Goal: Complete application form: Complete application form

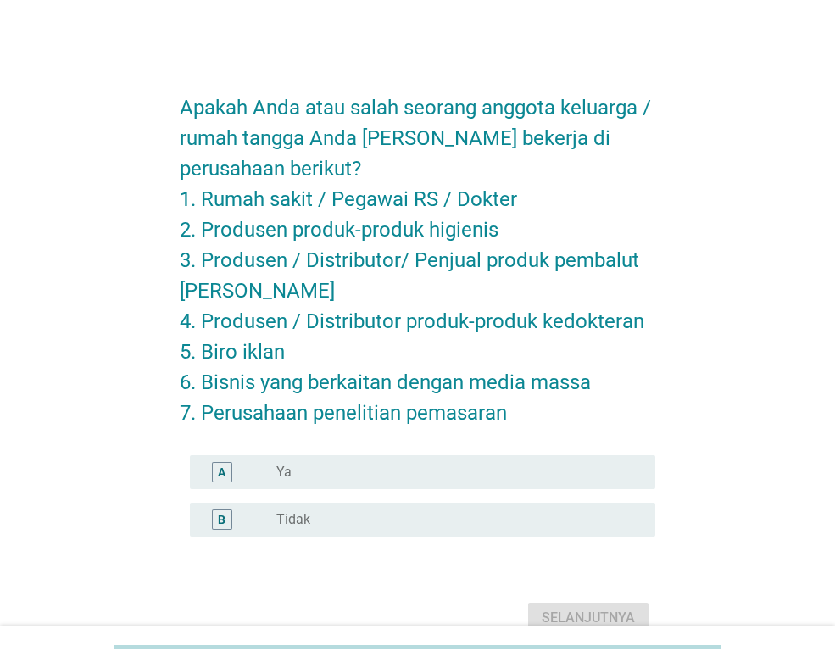
click at [297, 522] on label "Tidak" at bounding box center [293, 519] width 34 height 17
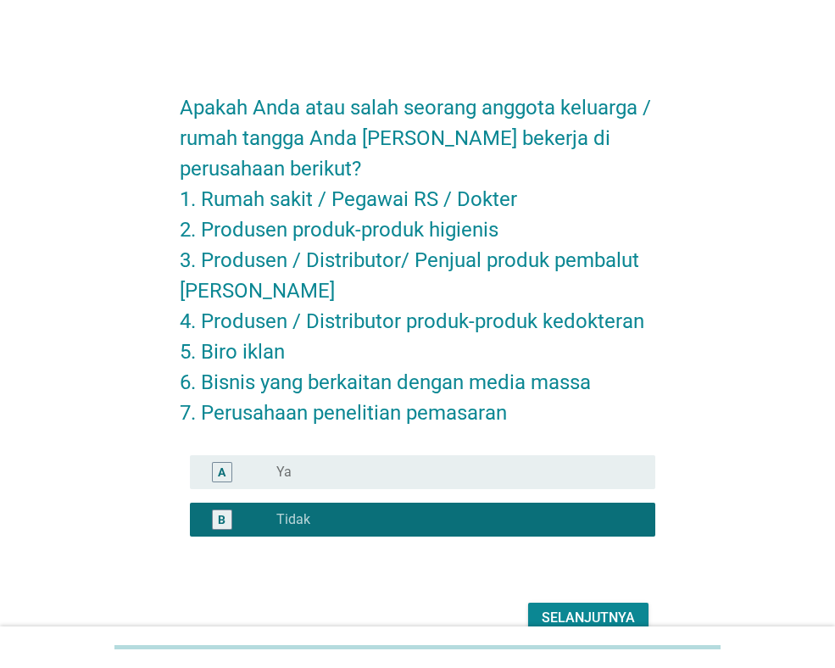
click at [573, 611] on div "Selanjutnya" at bounding box center [588, 618] width 93 height 20
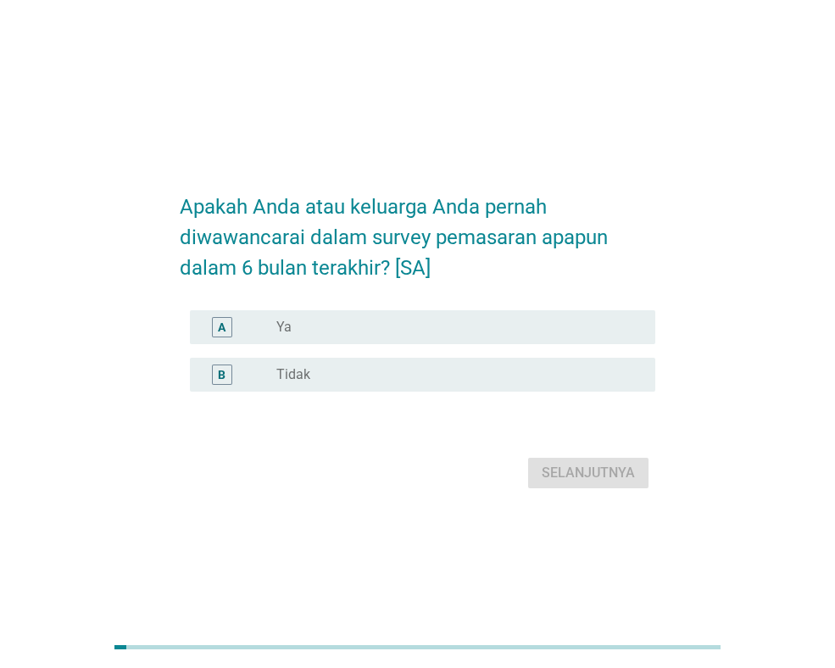
click at [400, 358] on div "B radio_button_unchecked Tidak" at bounding box center [423, 375] width 466 height 34
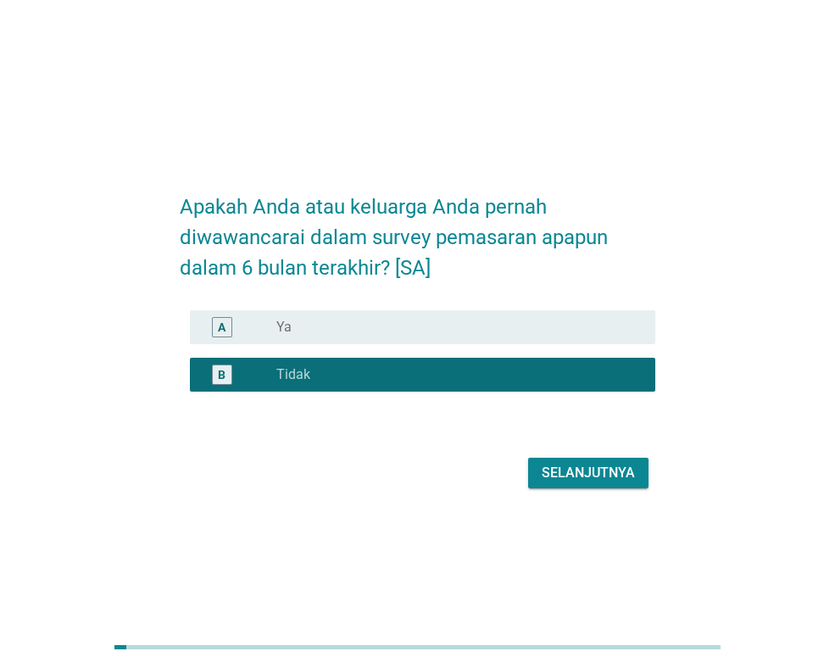
click at [594, 473] on div "Selanjutnya" at bounding box center [588, 473] width 93 height 20
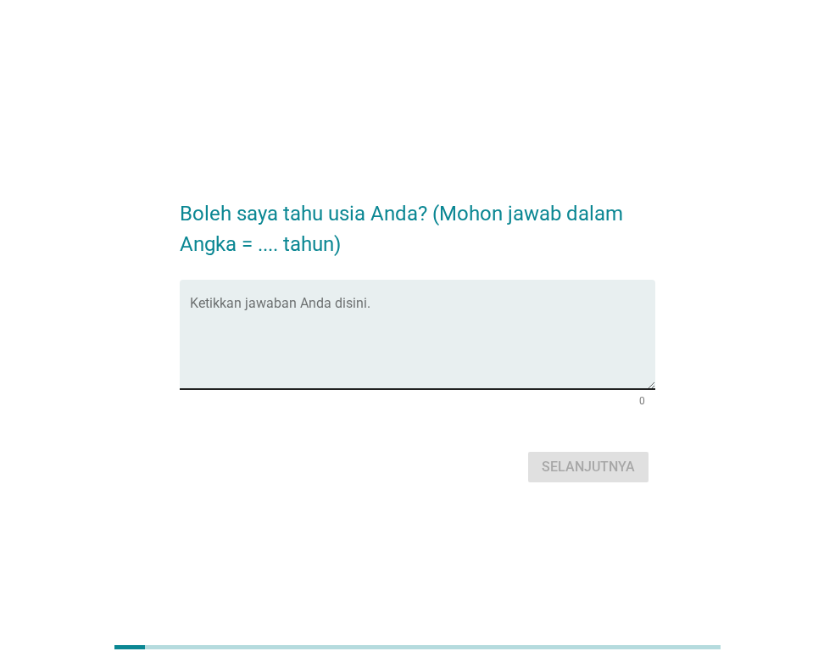
click at [404, 293] on div "Ketikkan jawaban Anda disini." at bounding box center [423, 334] width 466 height 109
click at [404, 310] on textarea "Ketikkan jawaban Anda disini." at bounding box center [423, 344] width 466 height 89
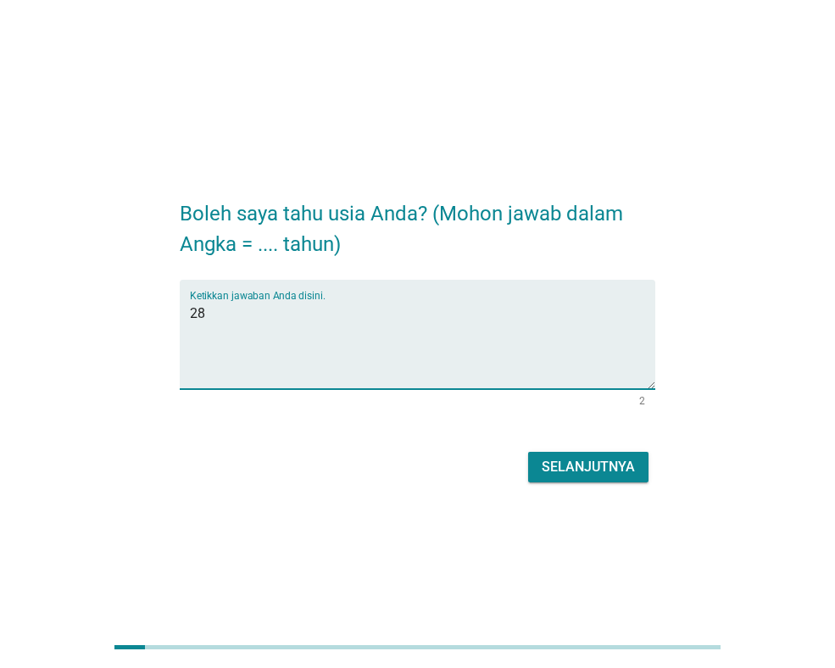
type textarea "28"
click at [566, 475] on div "Selanjutnya" at bounding box center [588, 467] width 93 height 20
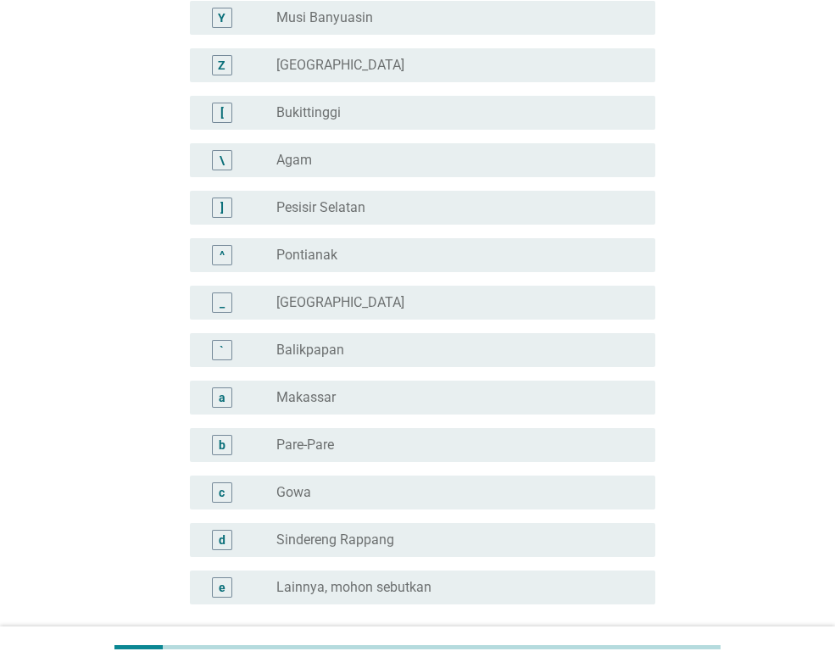
scroll to position [1357, 0]
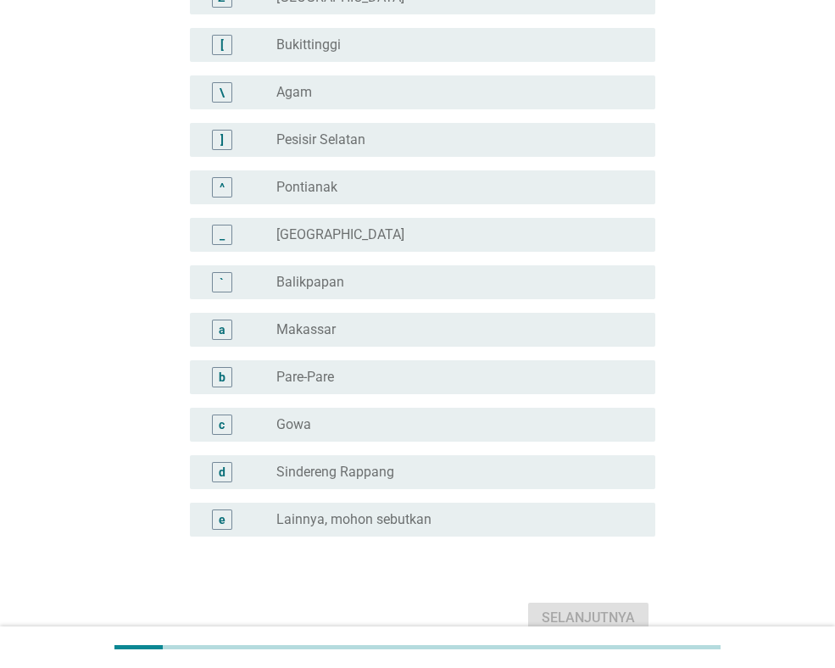
click at [331, 524] on label "Lainnya, mohon sebutkan" at bounding box center [353, 519] width 155 height 17
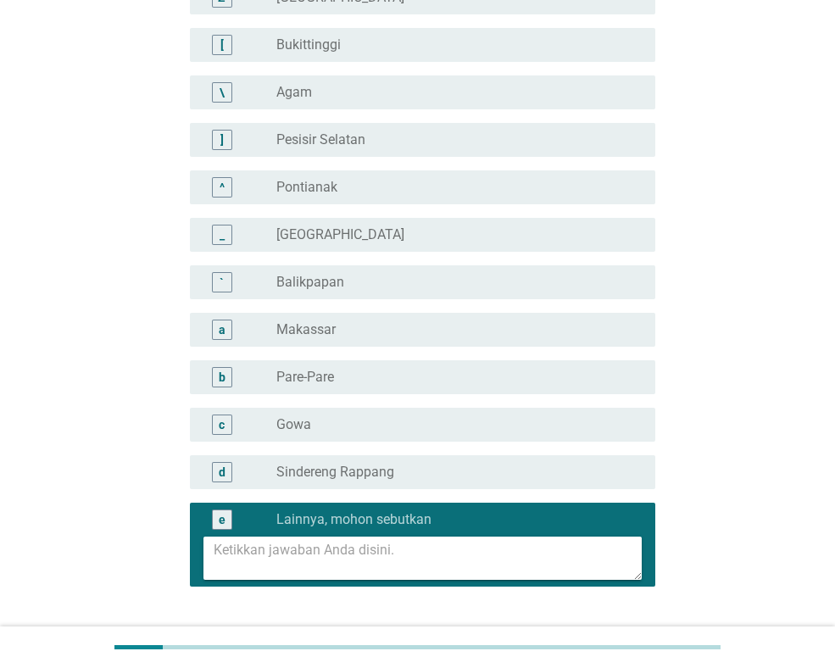
click at [346, 554] on textarea at bounding box center [428, 558] width 428 height 43
type textarea "m"
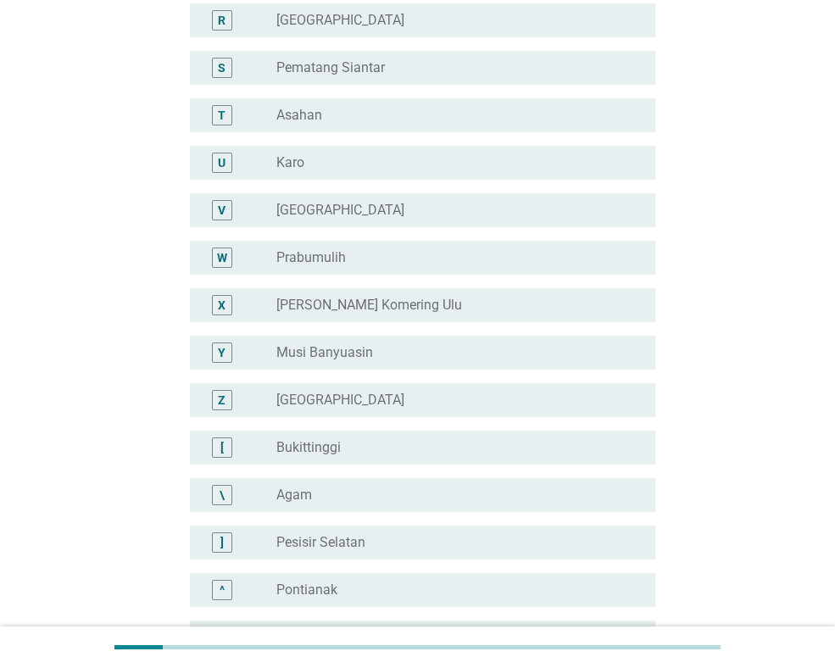
scroll to position [933, 0]
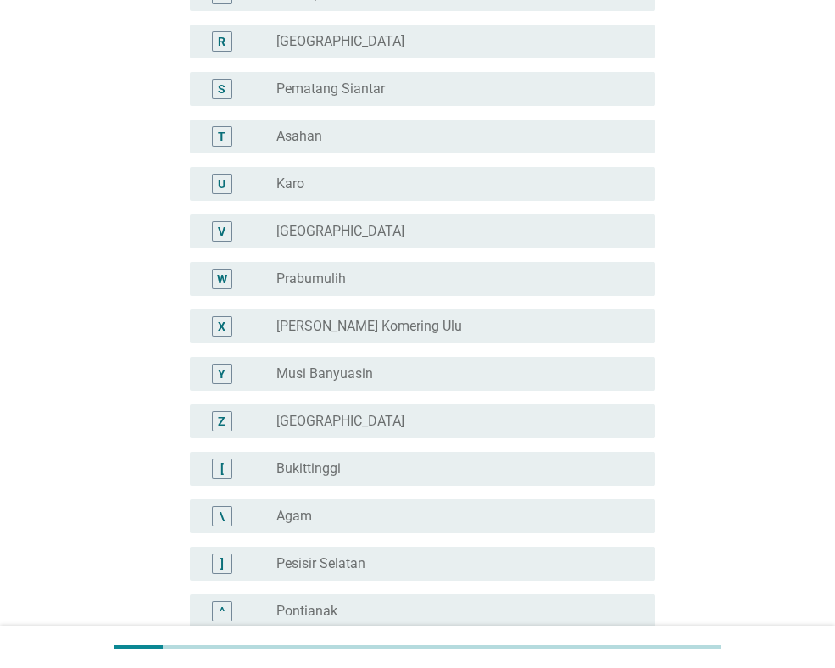
type textarea "Metro, [GEOGRAPHIC_DATA]"
click at [724, 237] on div "Domisili A radio_button_unchecked Jakarta B radio_button_unchecked Bogor C radi…" at bounding box center [418, 127] width 754 height 1997
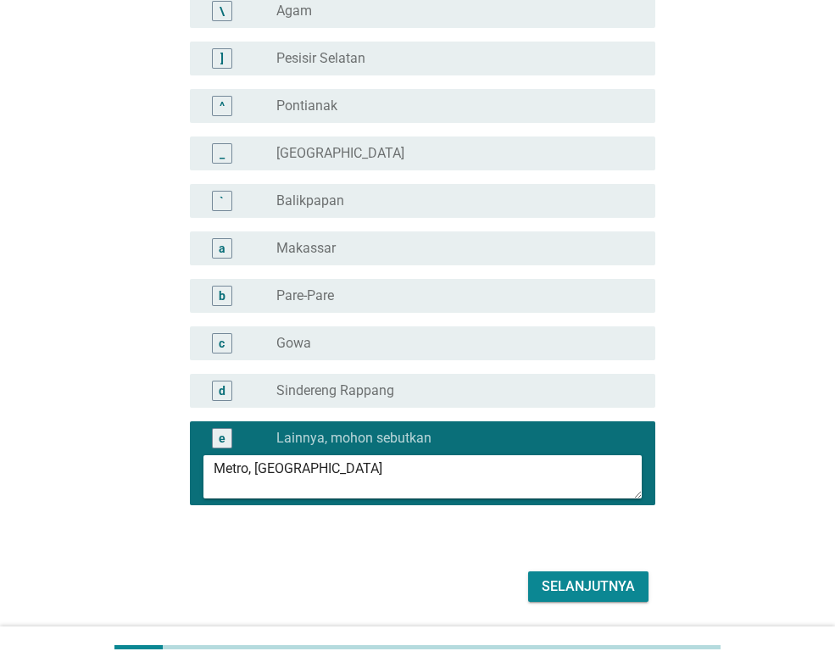
scroll to position [1493, 0]
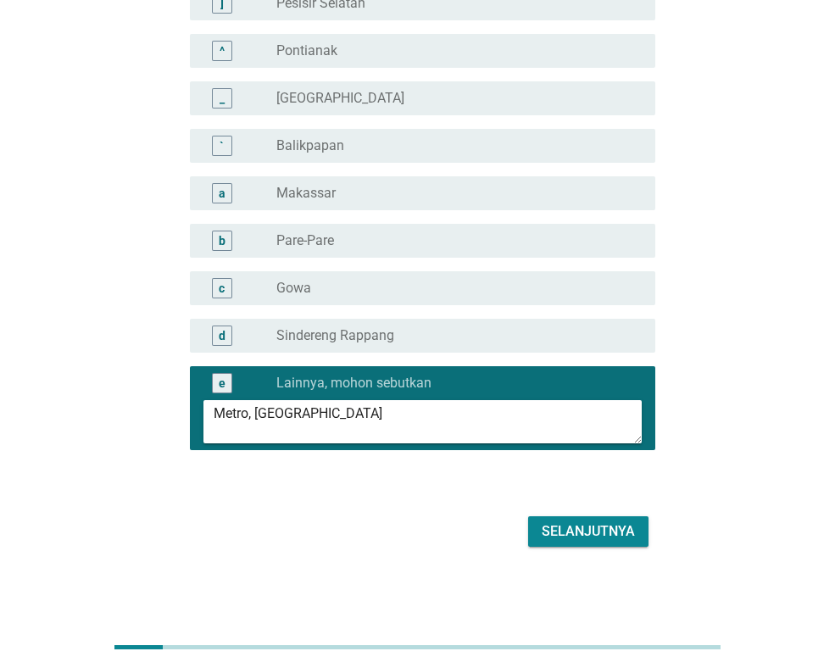
click at [640, 537] on button "Selanjutnya" at bounding box center [588, 531] width 120 height 31
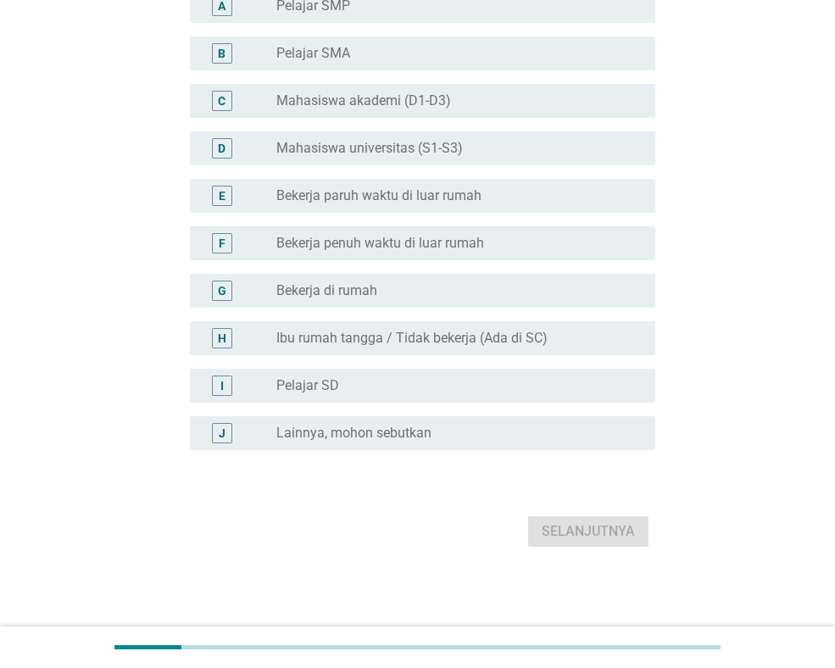
scroll to position [0, 0]
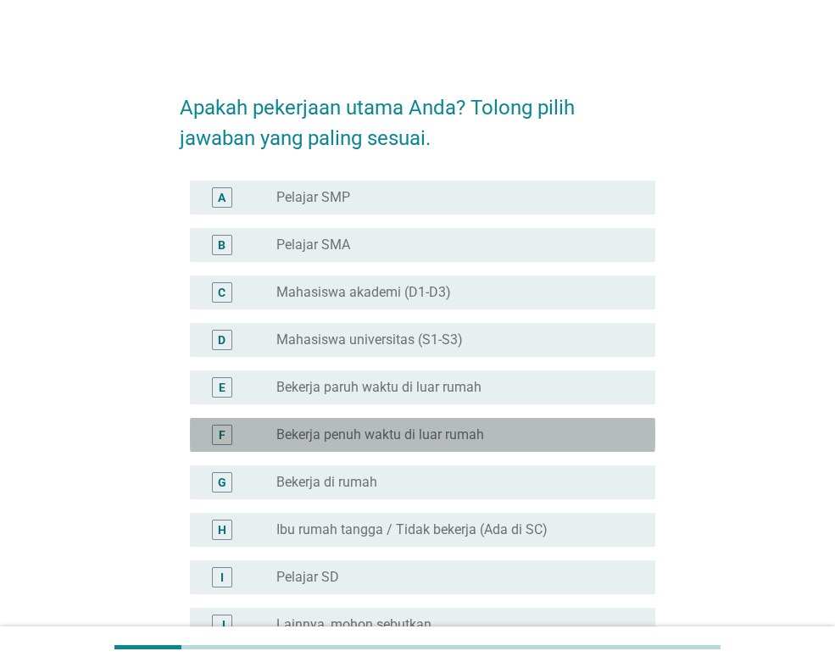
click at [441, 432] on label "Bekerja penuh waktu di luar rumah" at bounding box center [380, 435] width 208 height 17
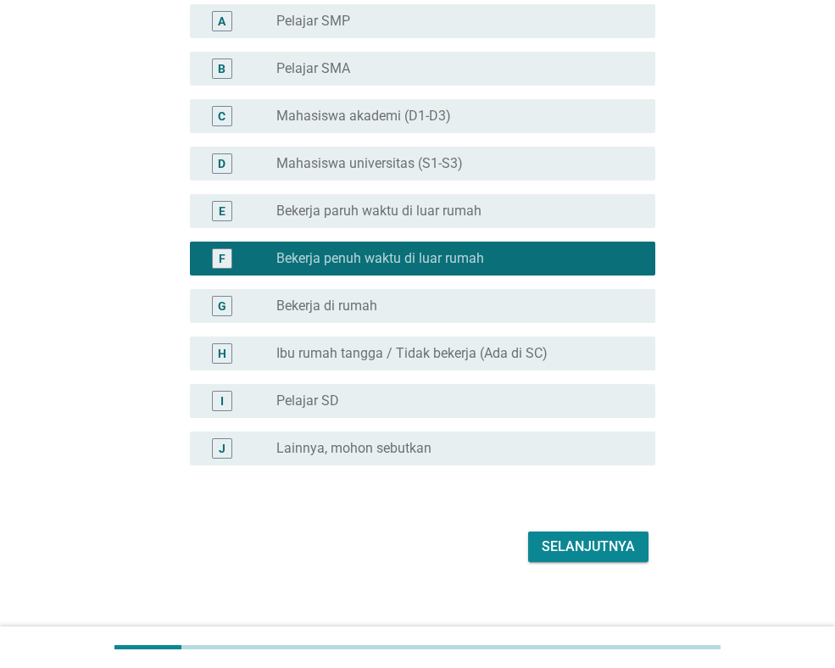
scroll to position [192, 0]
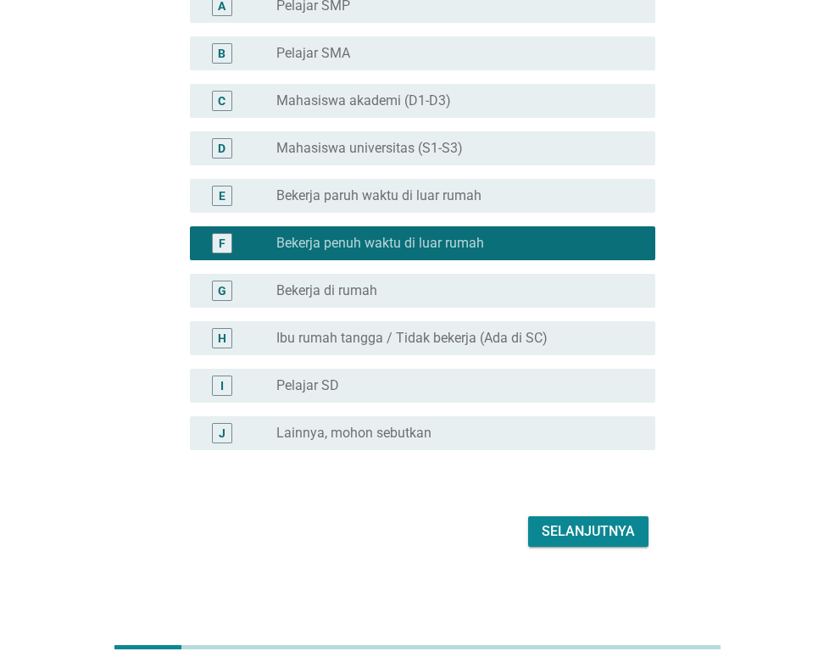
click at [561, 543] on button "Selanjutnya" at bounding box center [588, 531] width 120 height 31
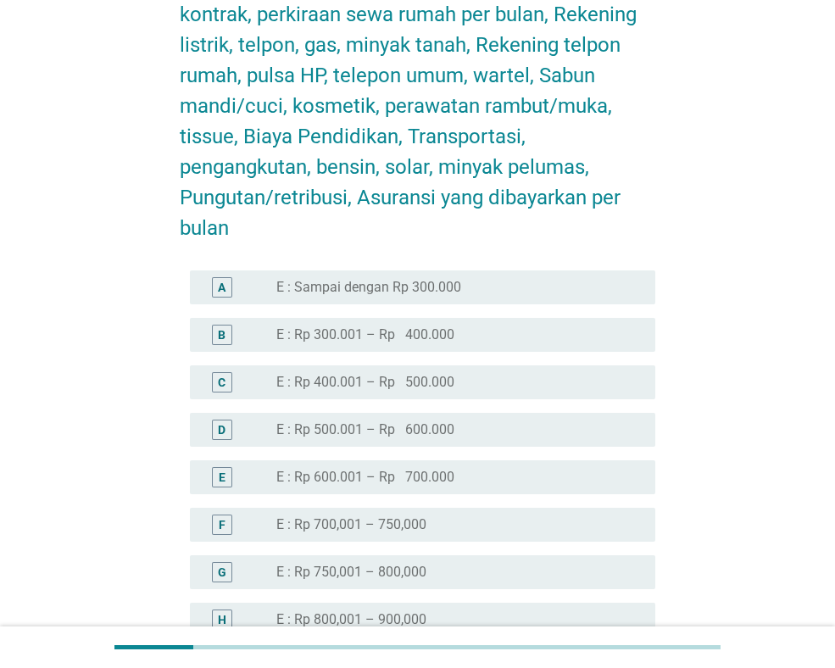
scroll to position [594, 0]
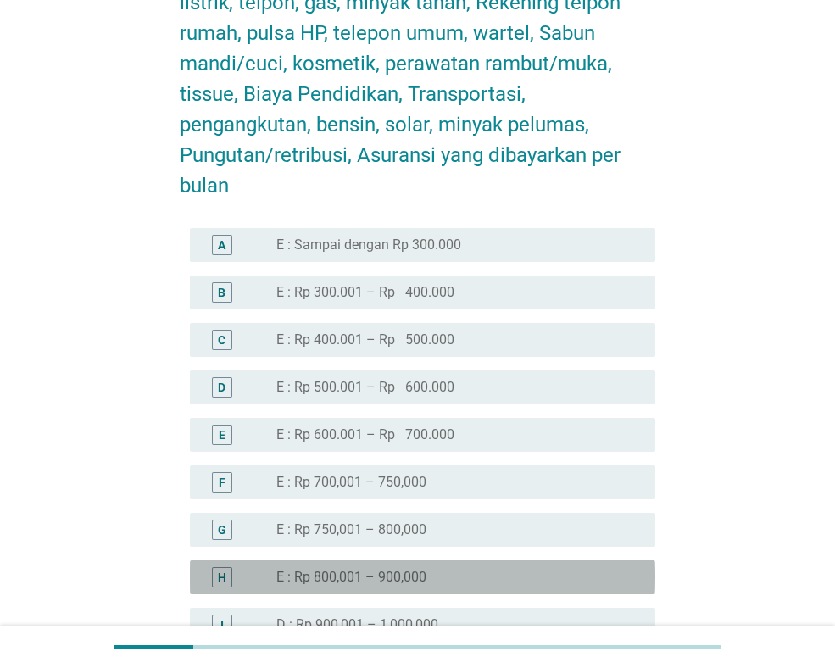
click at [377, 577] on label "E : Rp 800,001 – 900,000" at bounding box center [351, 577] width 150 height 17
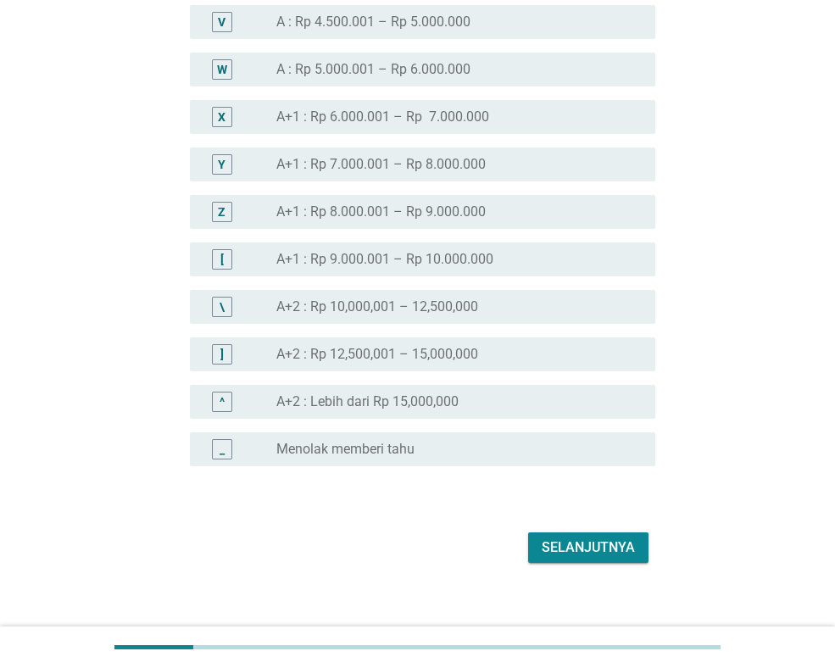
scroll to position [1830, 0]
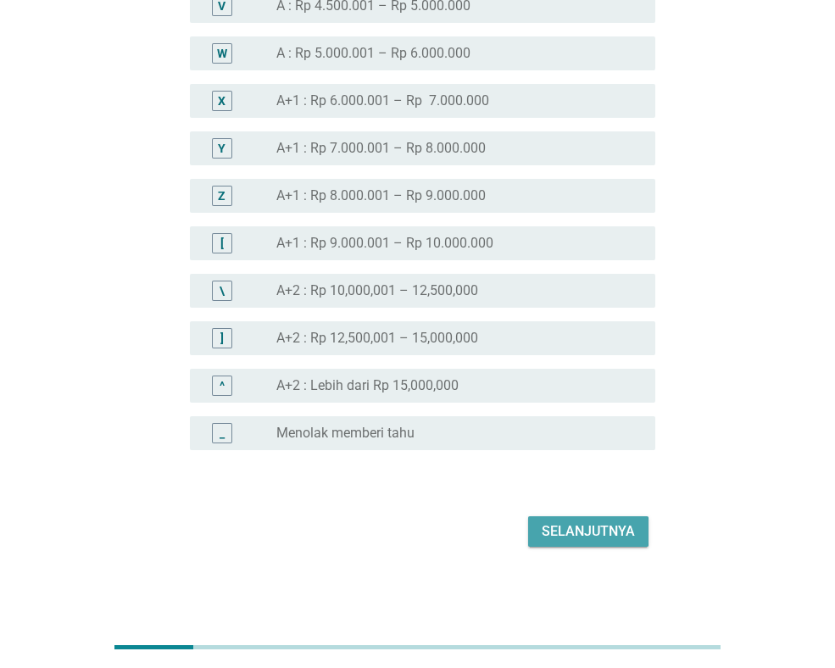
click at [549, 534] on div "Selanjutnya" at bounding box center [588, 532] width 93 height 20
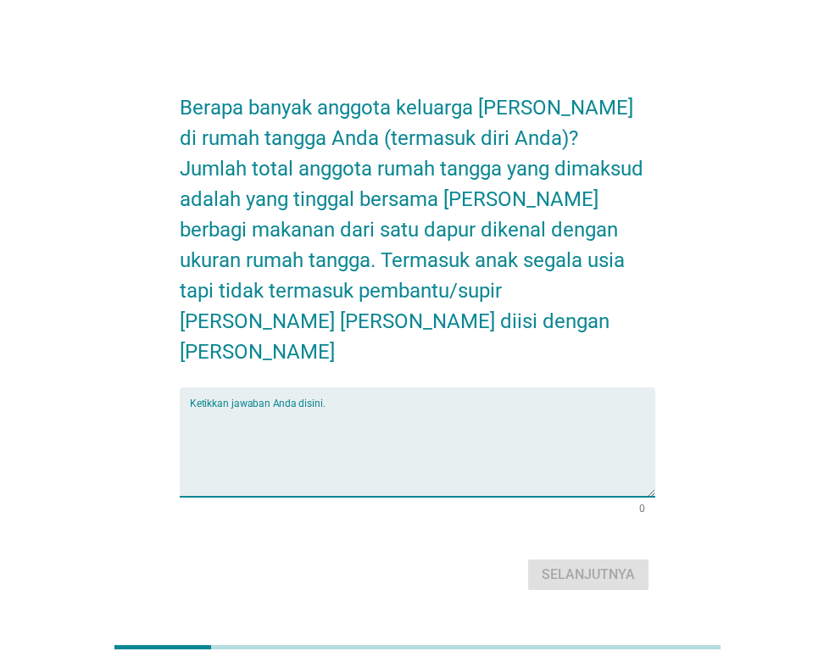
click at [464, 431] on textarea "Ketikkan jawaban Anda disini." at bounding box center [423, 452] width 466 height 89
type textarea "4"
click at [591, 533] on form "Berapa banyak anggota keluarga [PERSON_NAME] di rumah tangga Anda (termasuk dir…" at bounding box center [418, 335] width 476 height 520
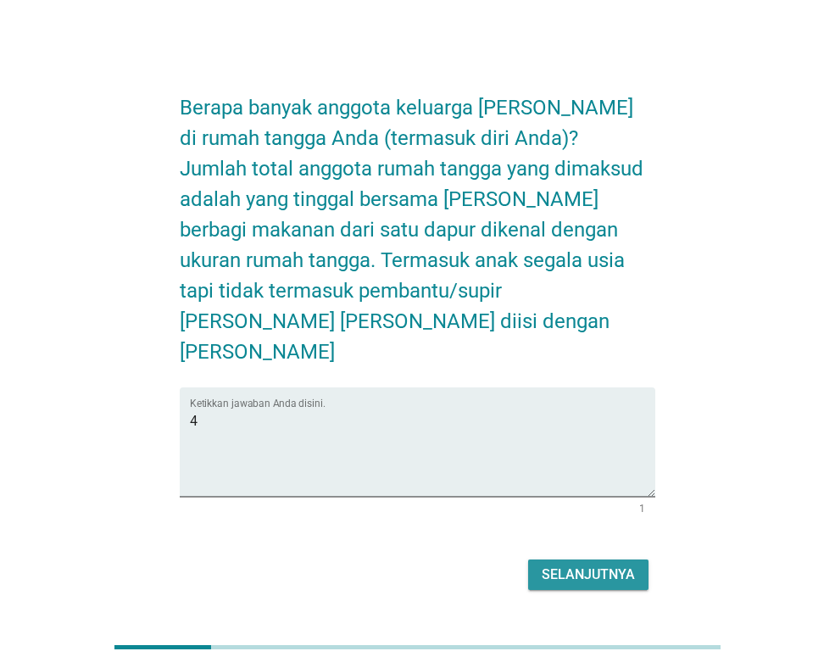
click at [606, 567] on div "Selanjutnya" at bounding box center [588, 575] width 93 height 20
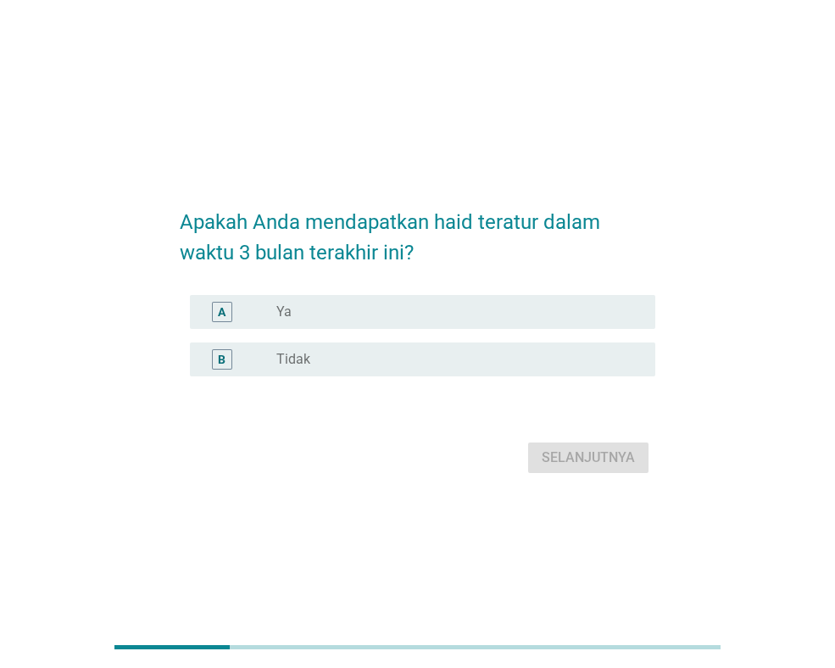
click at [573, 309] on div "radio_button_unchecked Ya" at bounding box center [452, 312] width 352 height 17
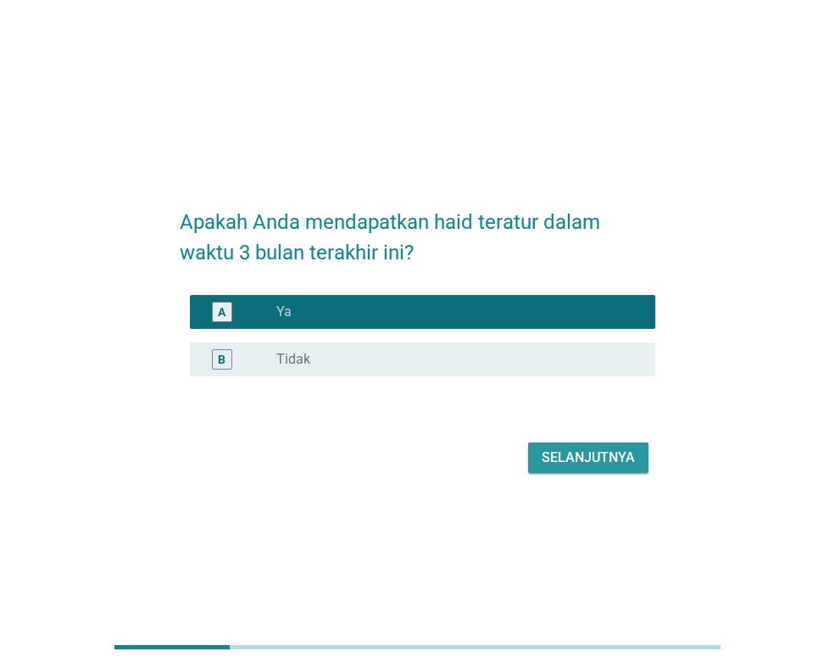
click at [618, 453] on button "Selanjutnya" at bounding box center [588, 458] width 120 height 31
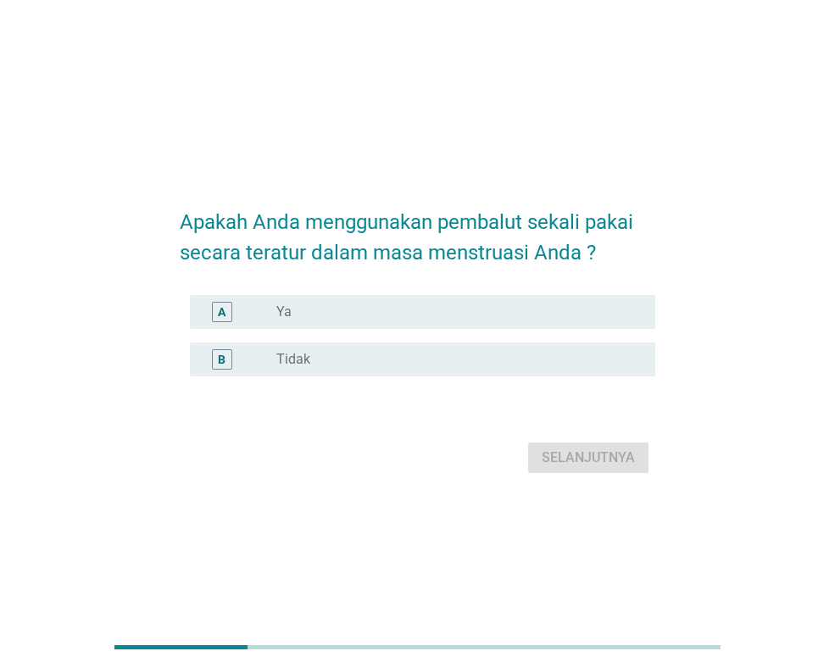
click at [592, 311] on div "radio_button_unchecked Ya" at bounding box center [452, 312] width 352 height 17
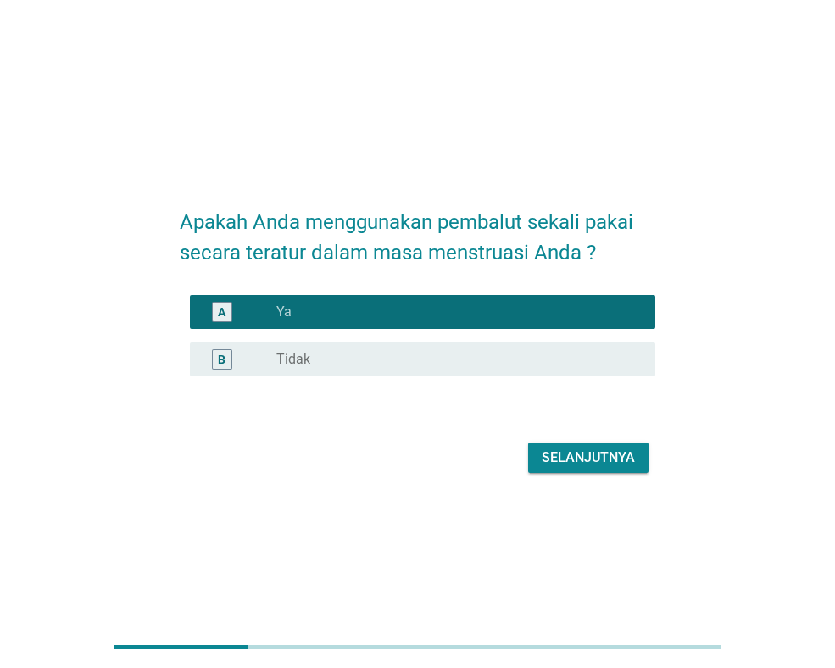
click at [608, 460] on div "Selanjutnya" at bounding box center [418, 458] width 476 height 41
click at [608, 461] on div "Selanjutnya" at bounding box center [588, 458] width 93 height 20
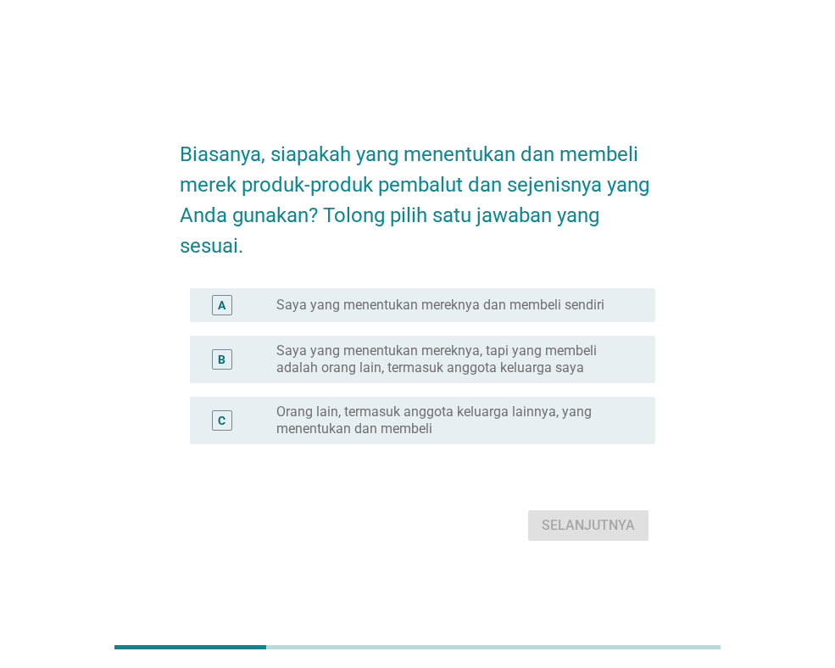
click at [493, 310] on label "Saya yang menentukan mereknya dan membeli sendiri" at bounding box center [440, 305] width 328 height 17
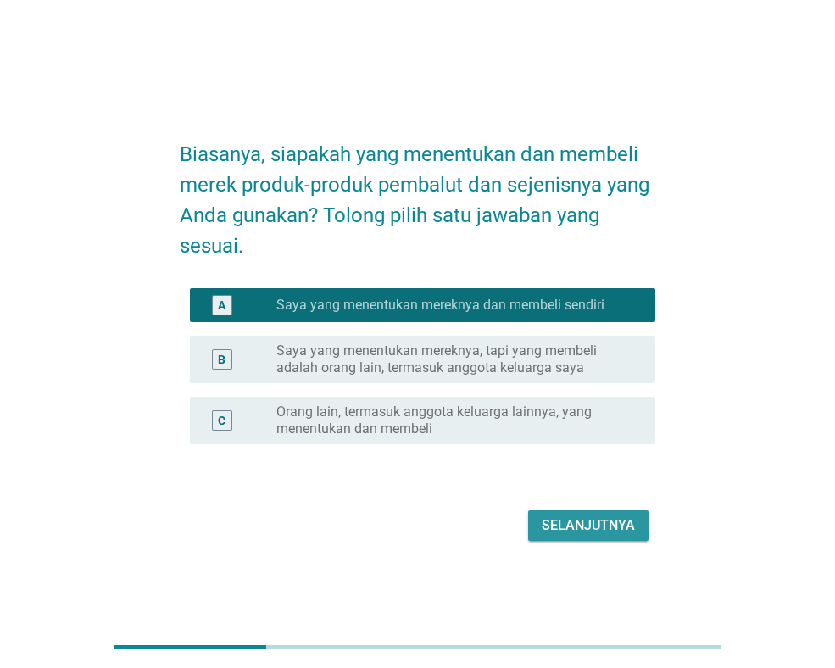
click at [578, 520] on div "Selanjutnya" at bounding box center [588, 526] width 93 height 20
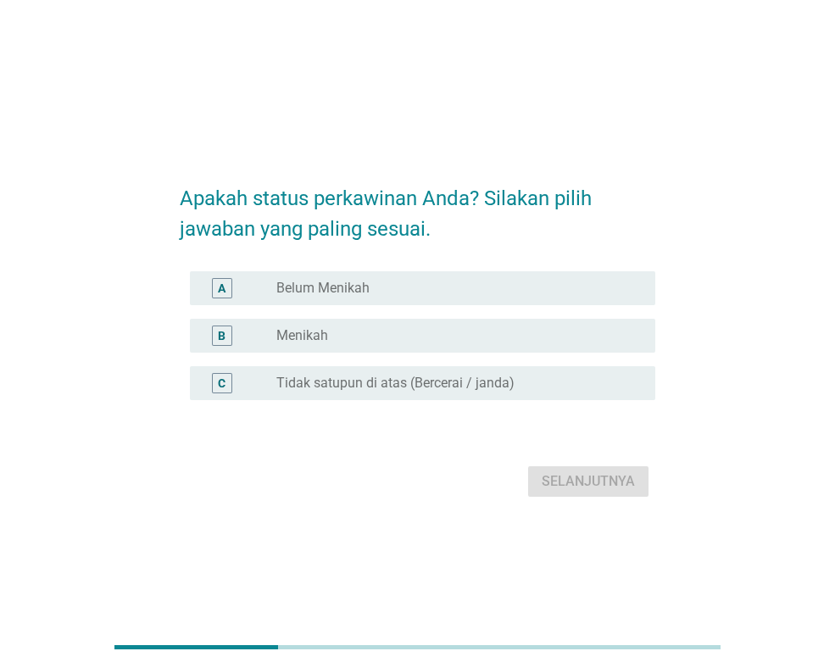
click at [399, 297] on div "radio_button_unchecked Belum Menikah" at bounding box center [458, 288] width 365 height 20
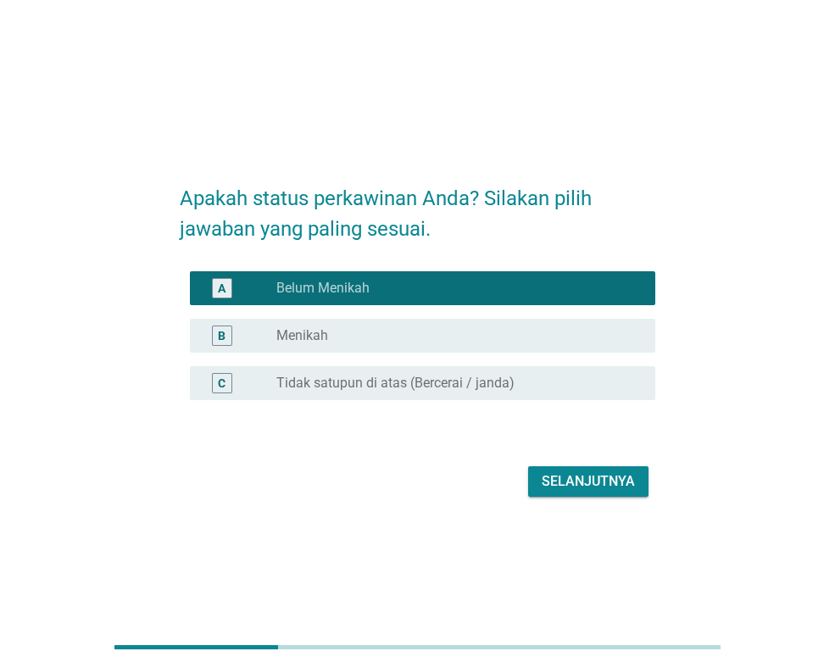
click at [604, 490] on div "Selanjutnya" at bounding box center [588, 481] width 93 height 20
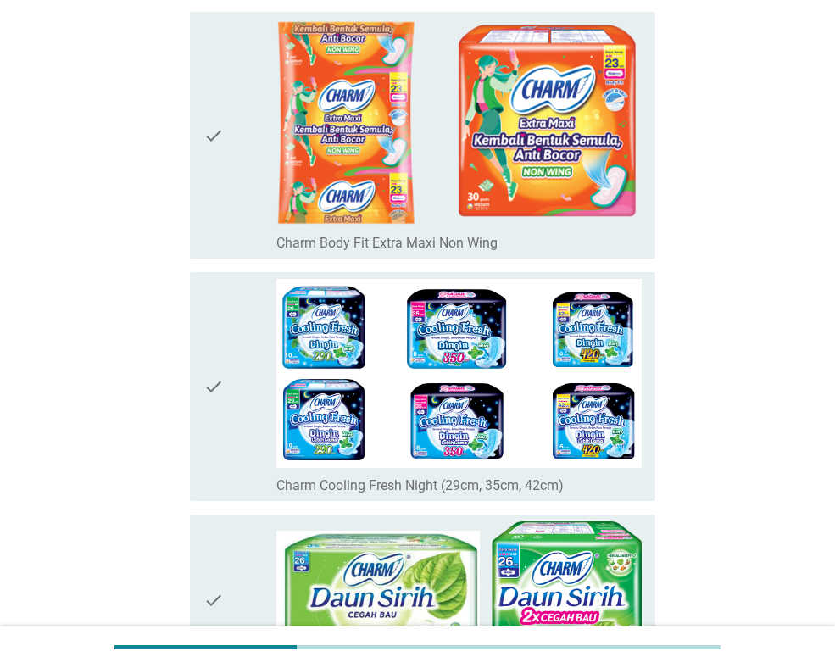
scroll to position [4833, 0]
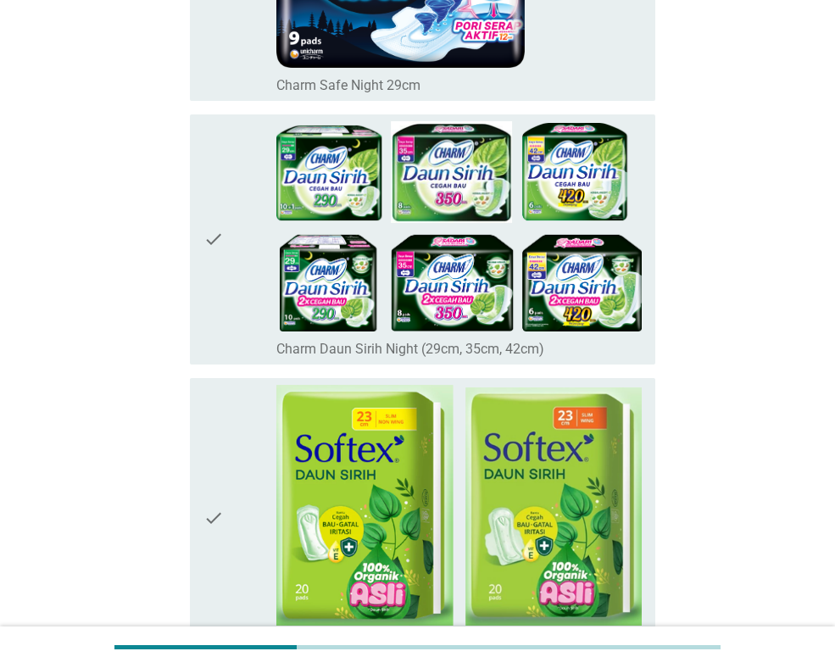
click at [244, 470] on div "check" at bounding box center [240, 518] width 73 height 267
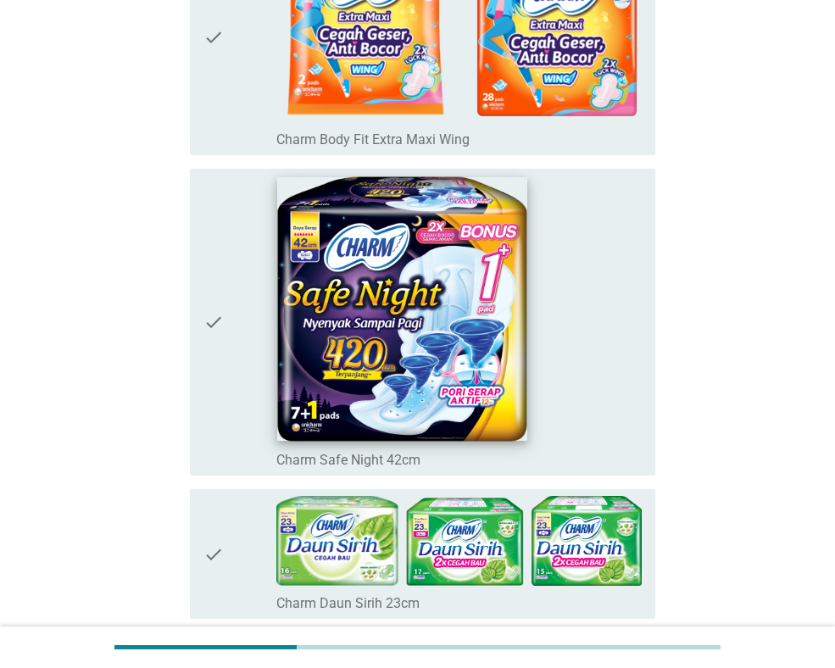
scroll to position [1788, 0]
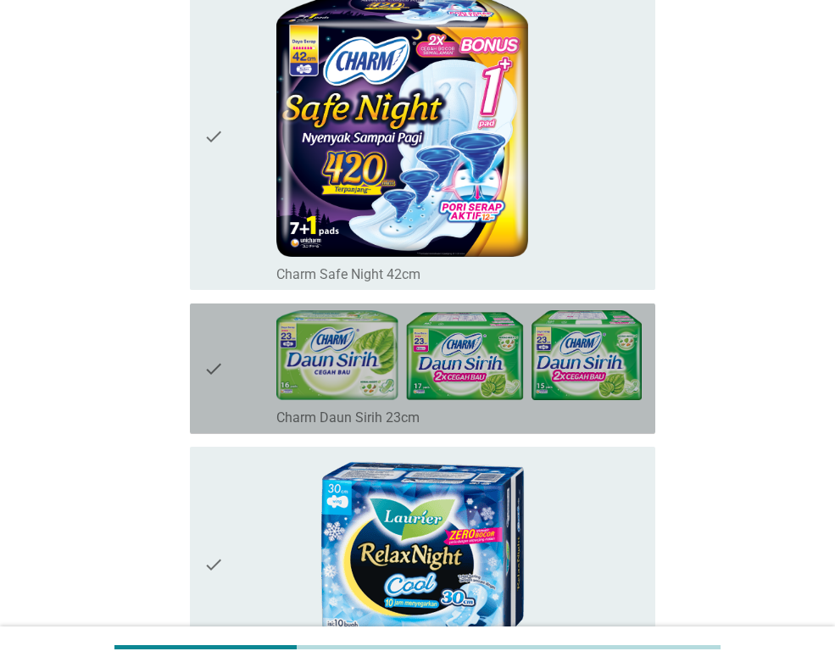
click at [455, 407] on div "check_box_outline_blank Charm Daun Sirih 23cm" at bounding box center [458, 416] width 365 height 20
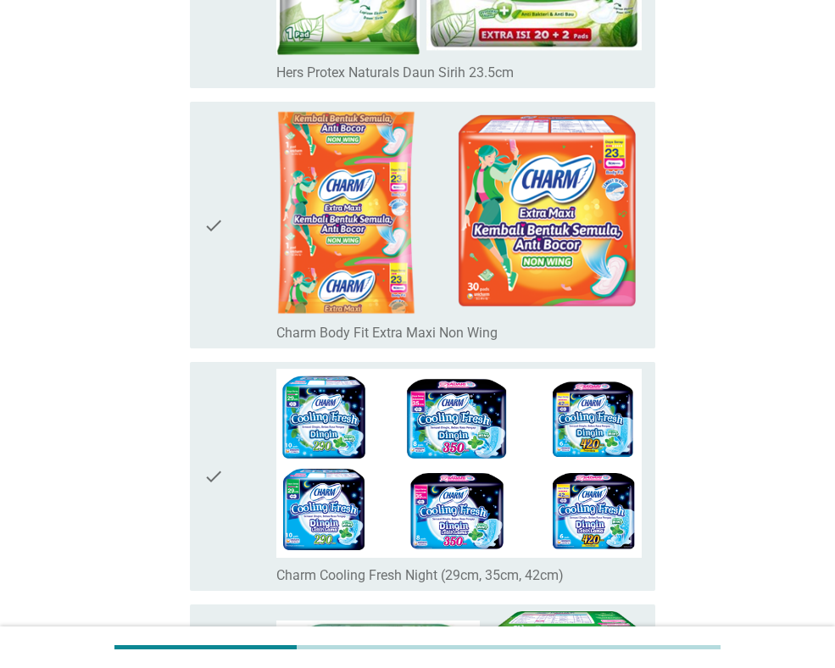
scroll to position [4672, 0]
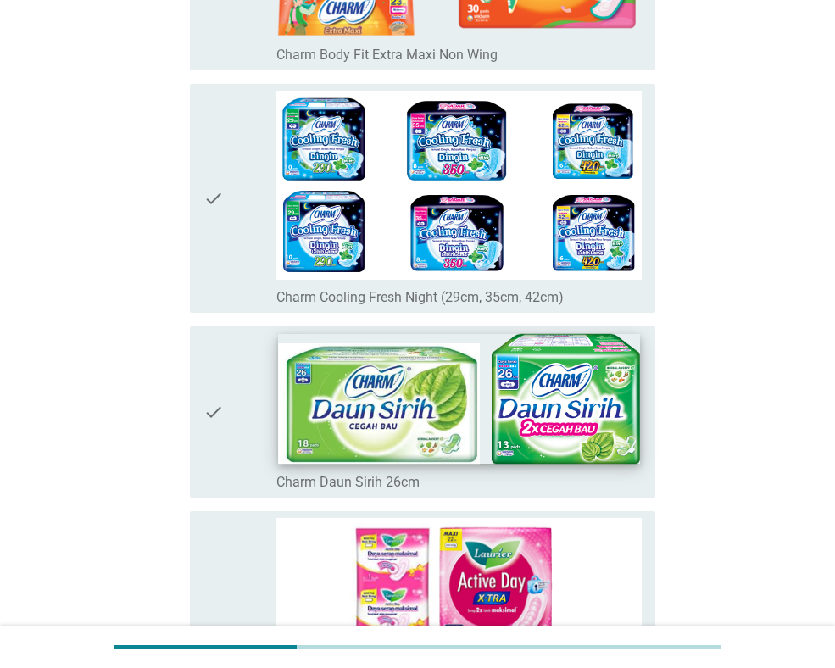
click at [392, 372] on img at bounding box center [458, 399] width 361 height 131
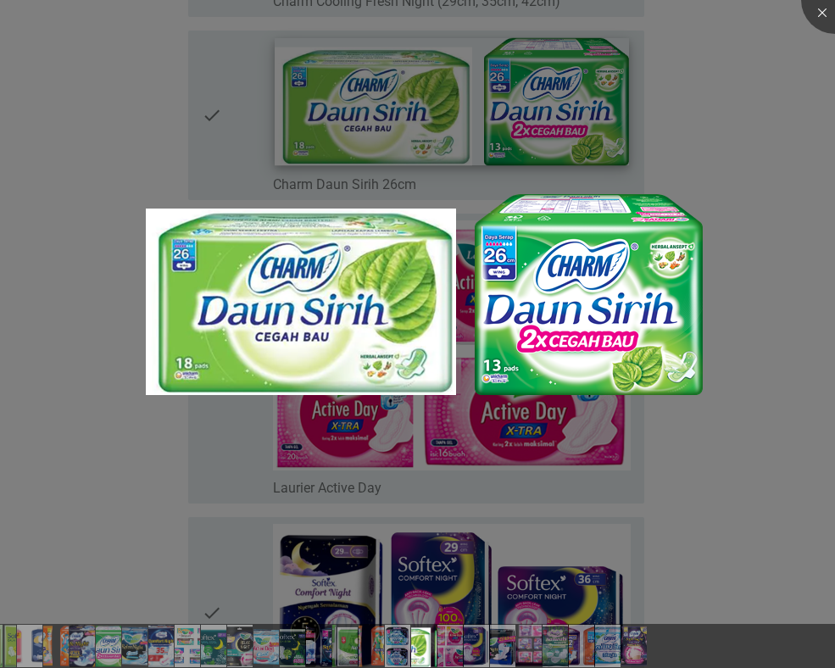
scroll to position [5180, 0]
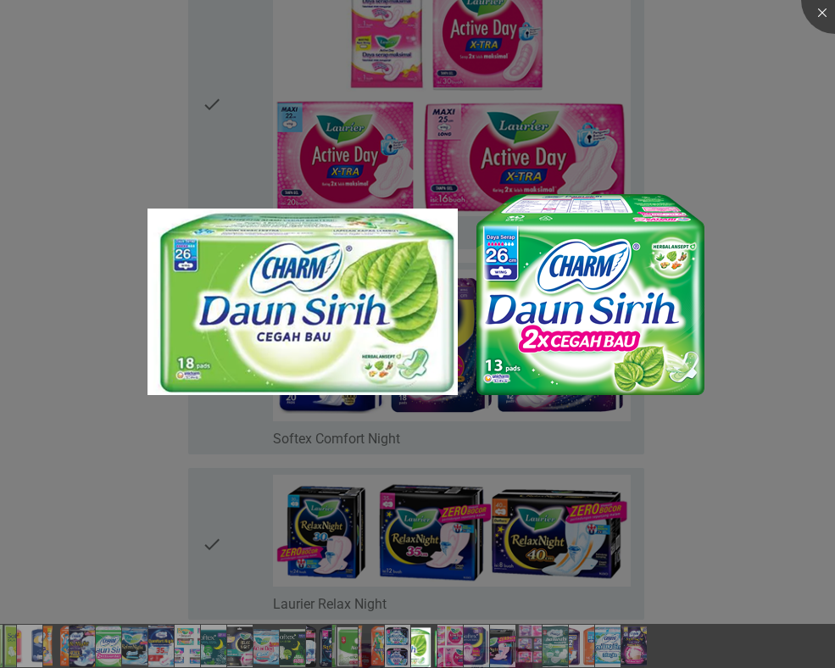
click at [786, 281] on div at bounding box center [417, 334] width 835 height 668
click at [821, 10] on div at bounding box center [835, 0] width 68 height 68
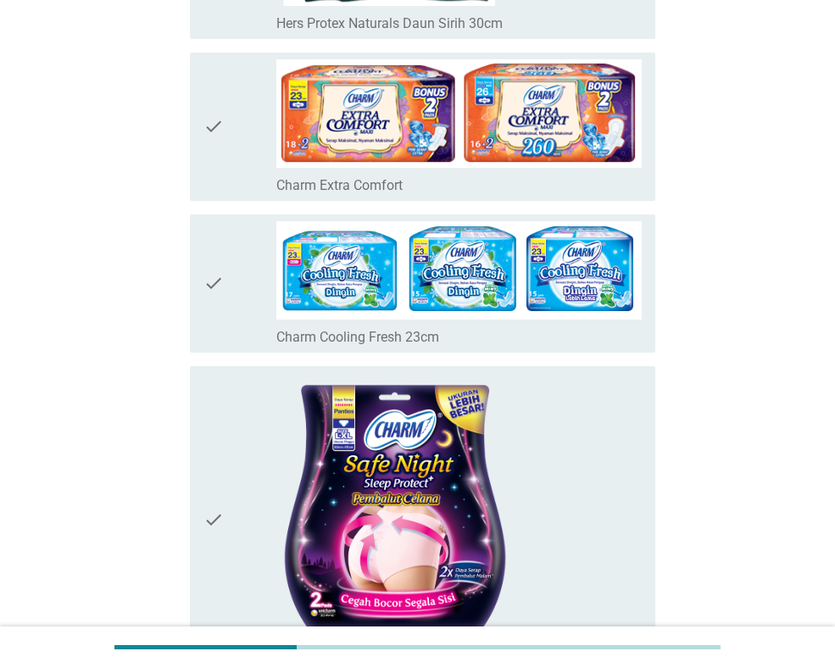
scroll to position [6707, 0]
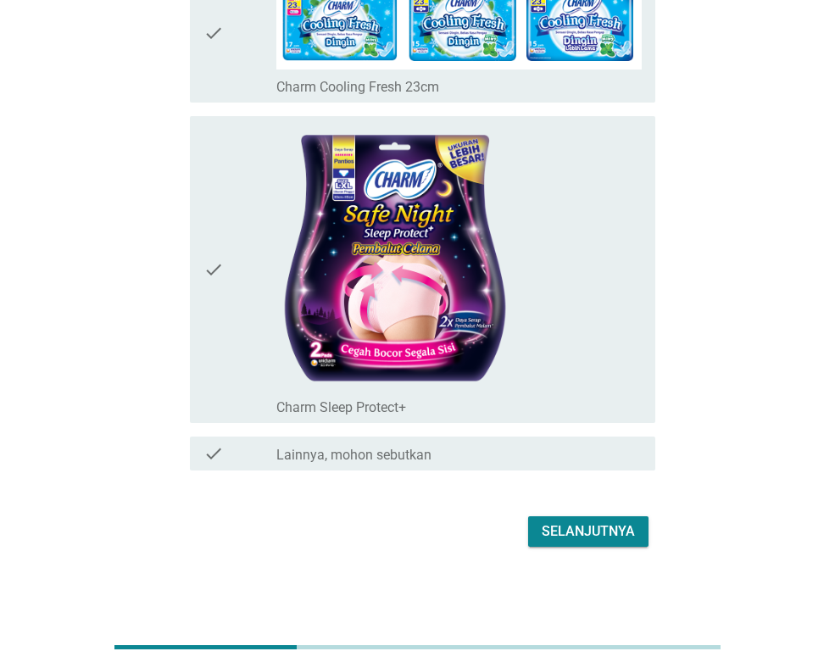
click at [598, 535] on div "Selanjutnya" at bounding box center [588, 532] width 93 height 20
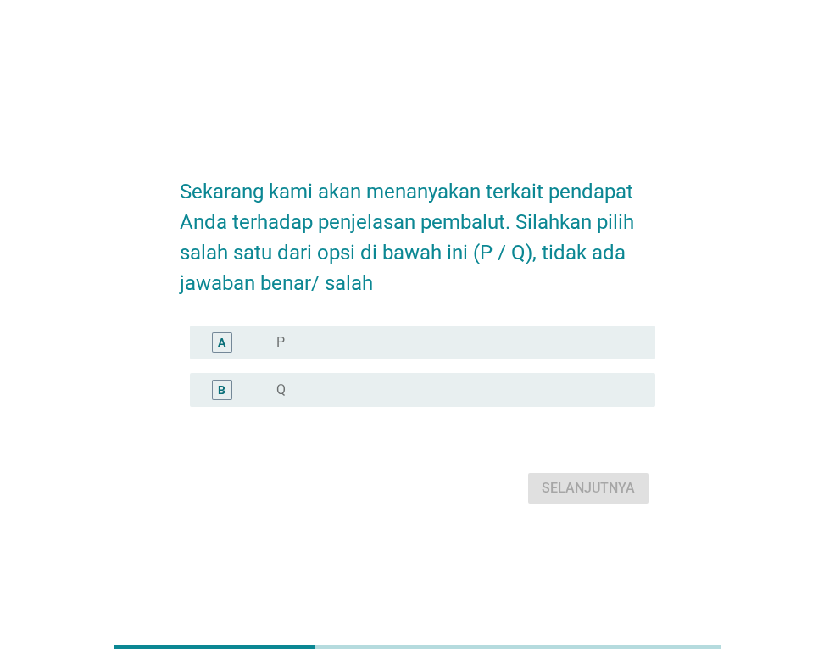
click at [562, 335] on div "radio_button_unchecked P" at bounding box center [452, 342] width 352 height 17
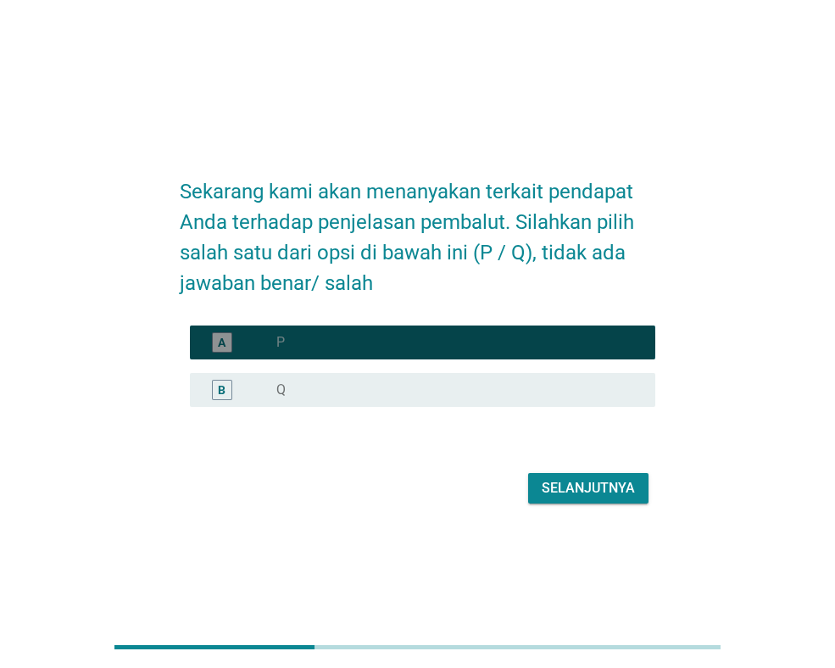
click at [562, 336] on div "radio_button_checked P" at bounding box center [452, 342] width 352 height 17
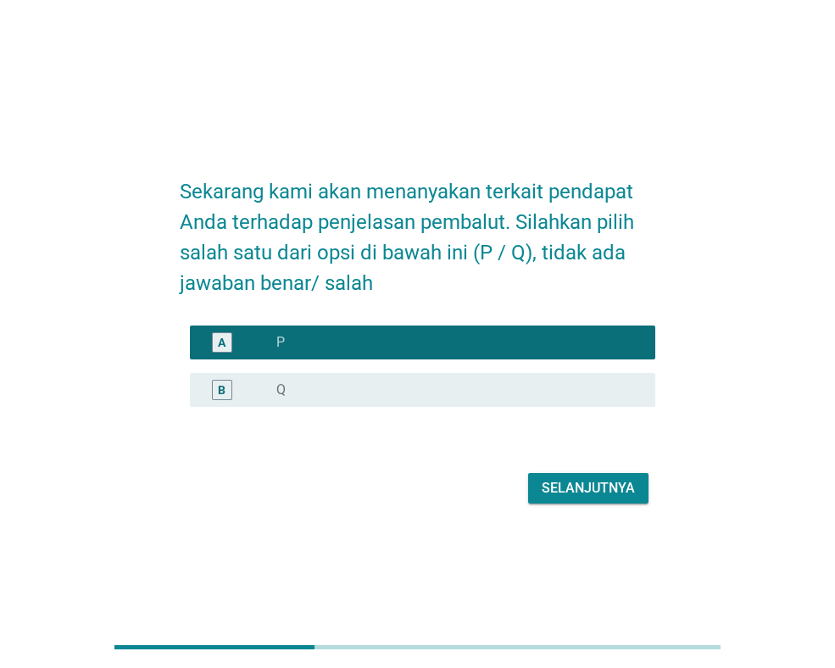
click at [603, 483] on div "Selanjutnya" at bounding box center [588, 488] width 93 height 20
